Goal: Complete application form

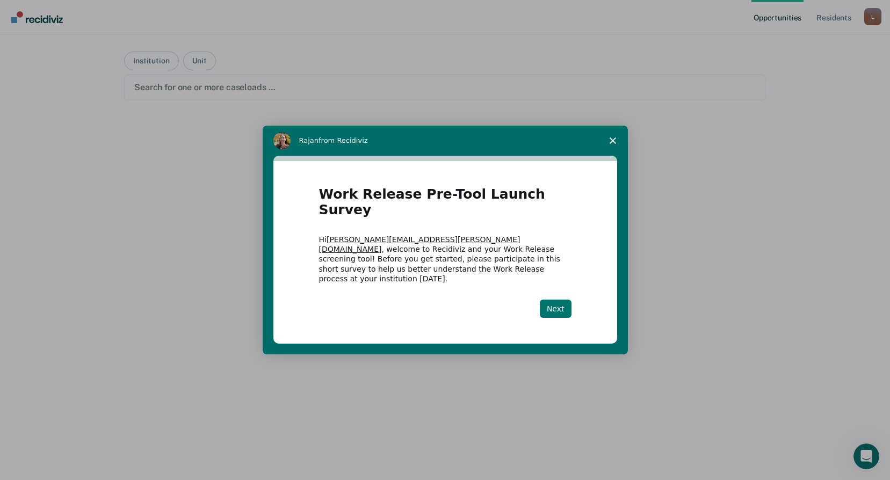
click at [567, 300] on button "Next" at bounding box center [556, 309] width 32 height 18
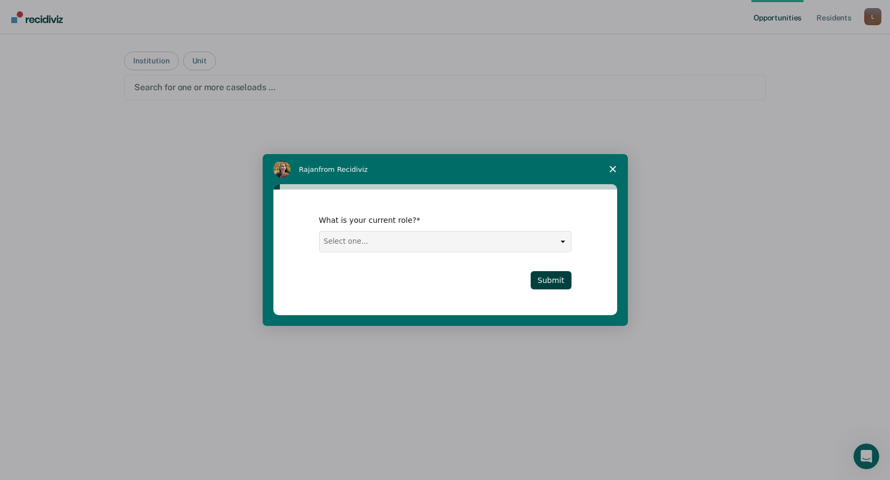
click at [565, 238] on select "Select one... Case Manager FUM Assistant [PERSON_NAME] [PERSON_NAME]" at bounding box center [445, 241] width 251 height 20
select select "Case Manager"
click at [320, 231] on select "Select one... Case Manager FUM Assistant [PERSON_NAME] [PERSON_NAME]" at bounding box center [445, 241] width 251 height 20
click at [559, 279] on button "Submit" at bounding box center [551, 280] width 41 height 18
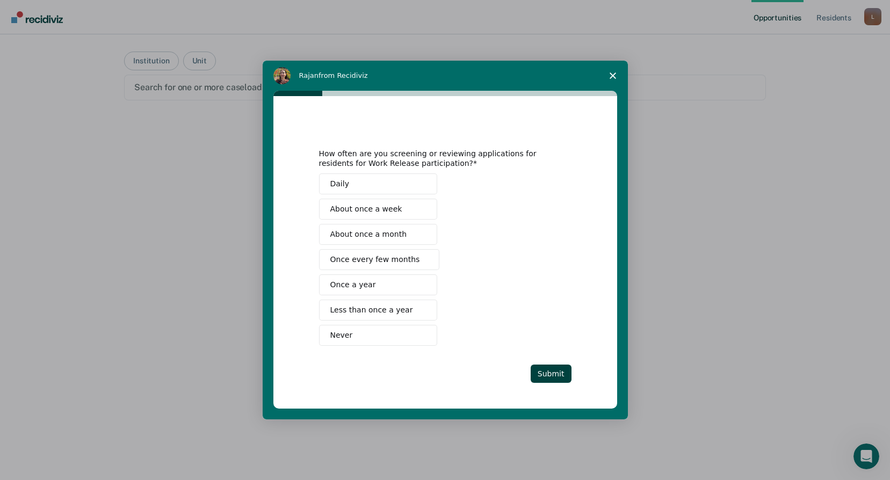
click at [360, 337] on button "Never" at bounding box center [378, 335] width 118 height 21
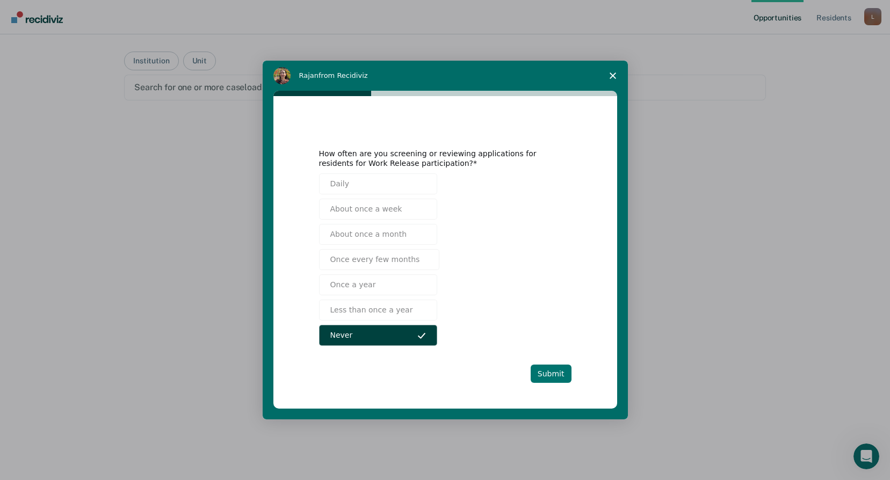
click at [552, 372] on button "Submit" at bounding box center [551, 374] width 41 height 18
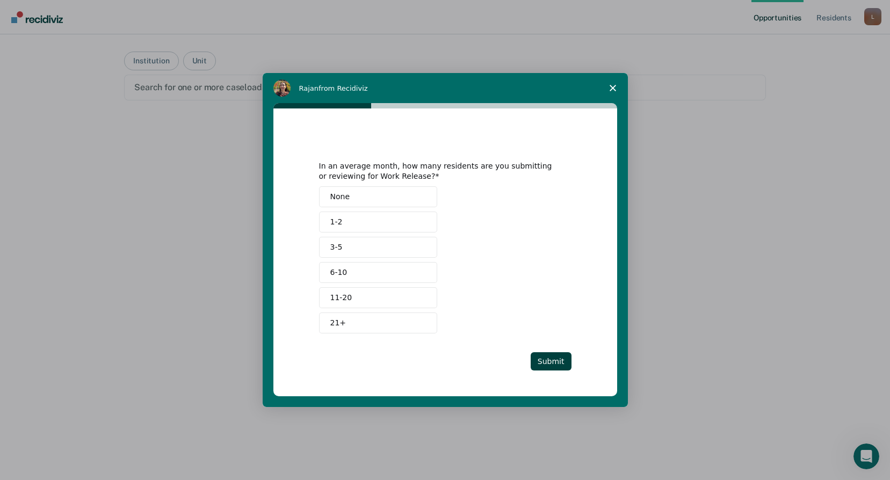
click at [353, 198] on button "None" at bounding box center [378, 196] width 118 height 21
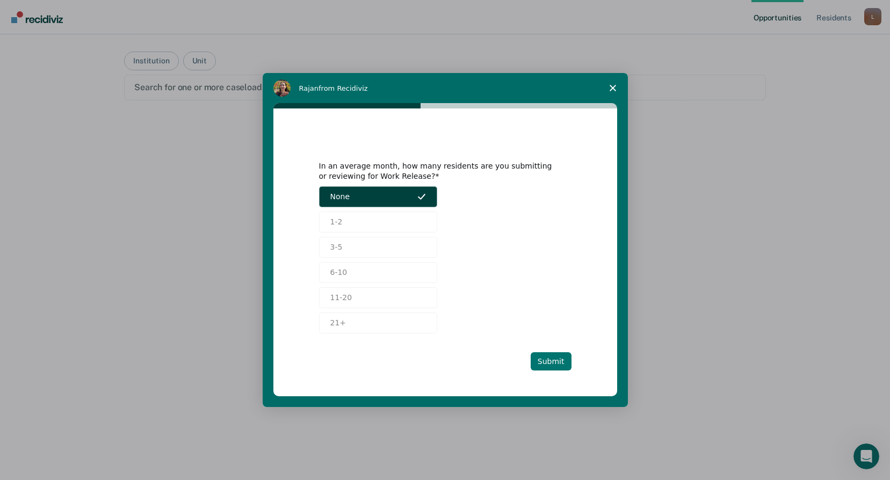
click at [556, 359] on button "Submit" at bounding box center [551, 361] width 41 height 18
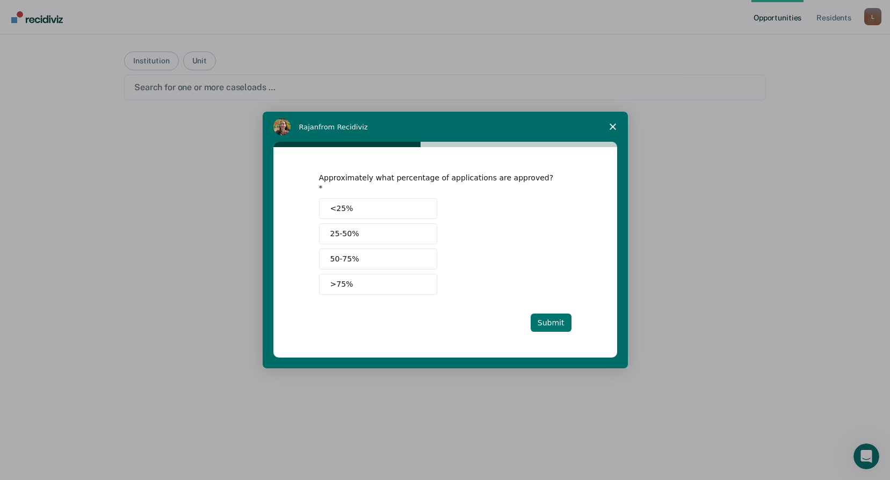
click at [552, 317] on button "Submit" at bounding box center [551, 323] width 41 height 18
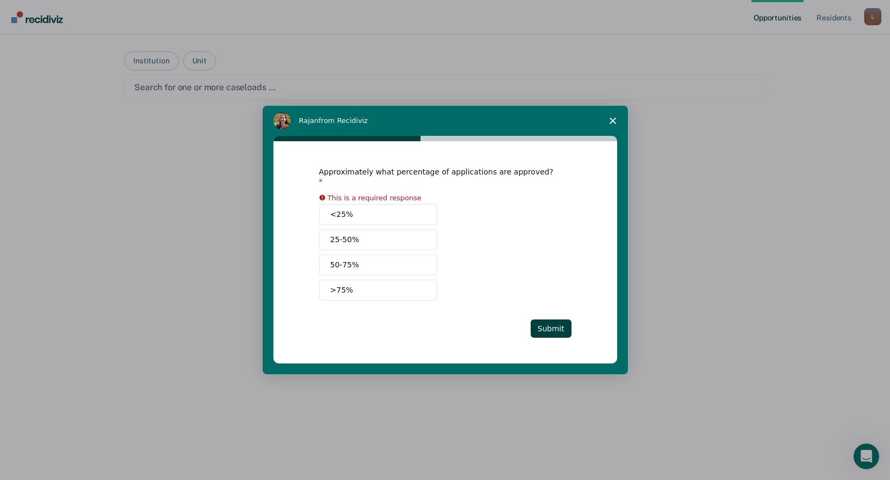
click at [397, 212] on button "<25%" at bounding box center [378, 214] width 118 height 21
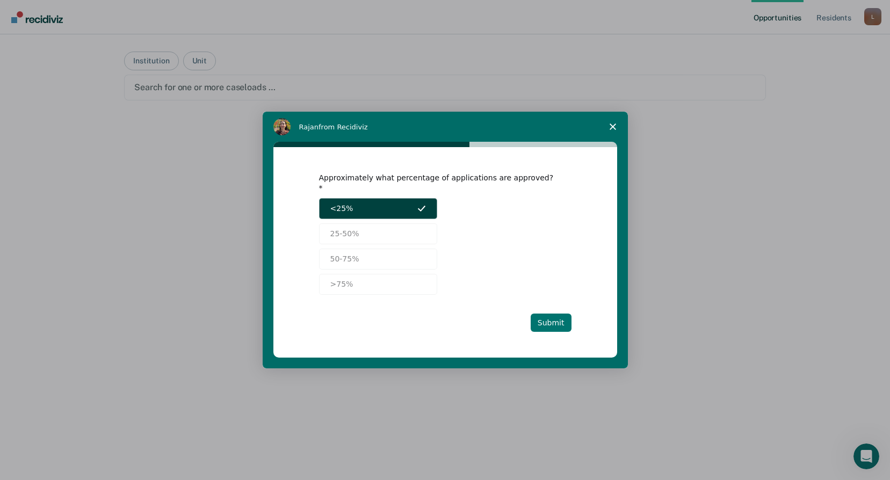
click at [560, 316] on button "Submit" at bounding box center [551, 323] width 41 height 18
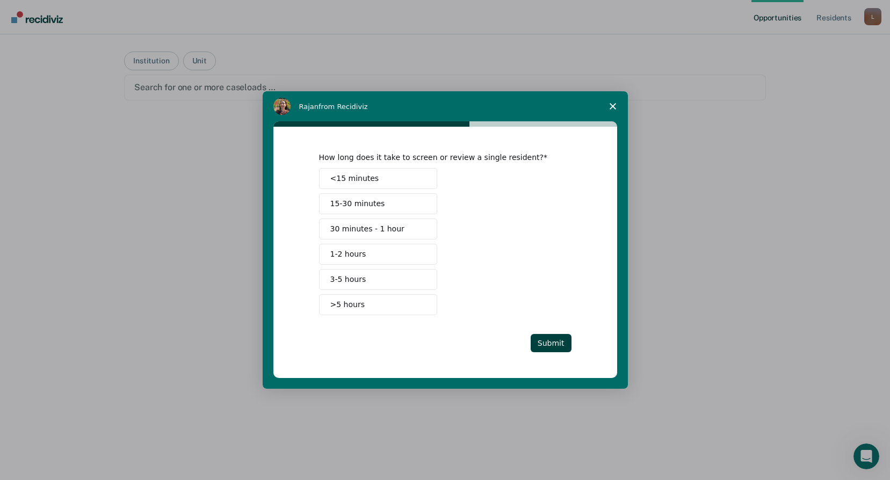
click at [365, 182] on span "<15 minutes" at bounding box center [354, 178] width 49 height 11
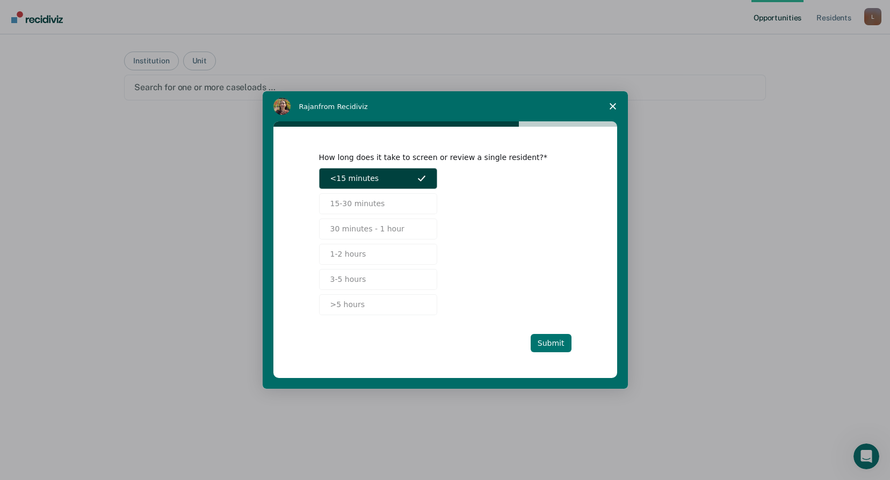
click at [551, 342] on button "Submit" at bounding box center [551, 343] width 41 height 18
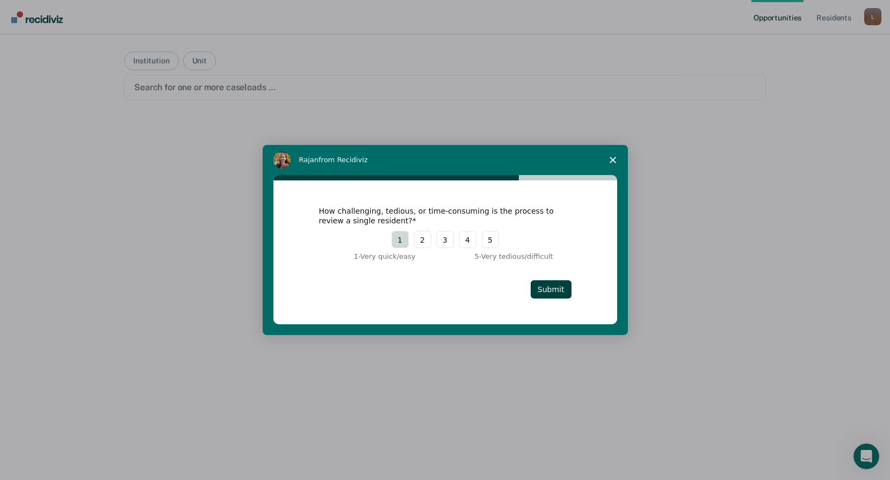
click at [404, 242] on button "1" at bounding box center [399, 239] width 17 height 17
click at [562, 289] on button "Submit" at bounding box center [551, 289] width 41 height 18
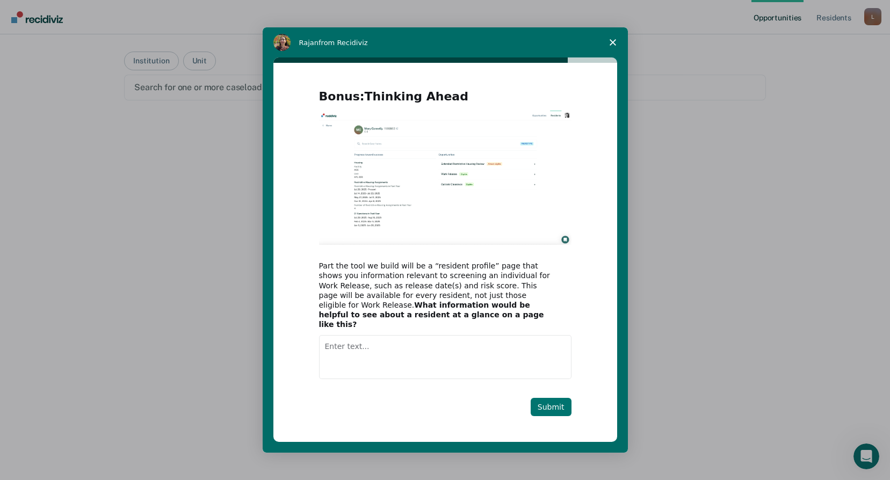
click at [560, 403] on button "Submit" at bounding box center [551, 407] width 41 height 18
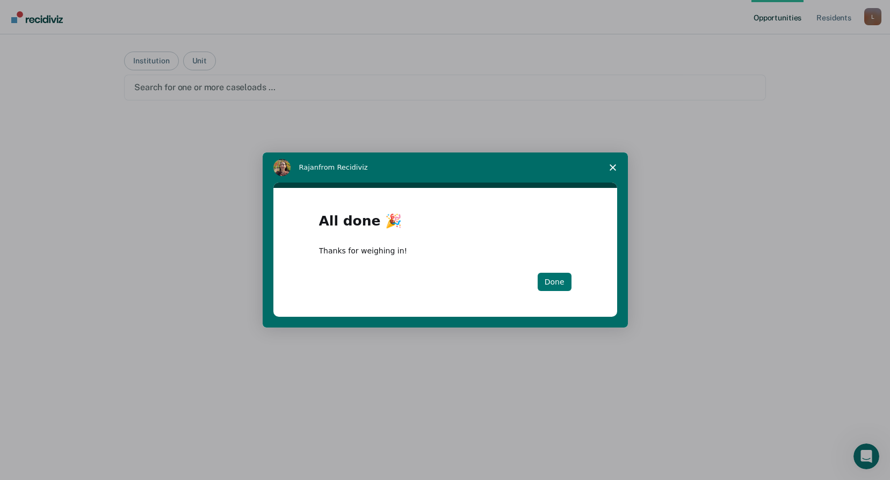
click at [549, 281] on button "Done" at bounding box center [555, 282] width 34 height 18
